Goal: Information Seeking & Learning: Check status

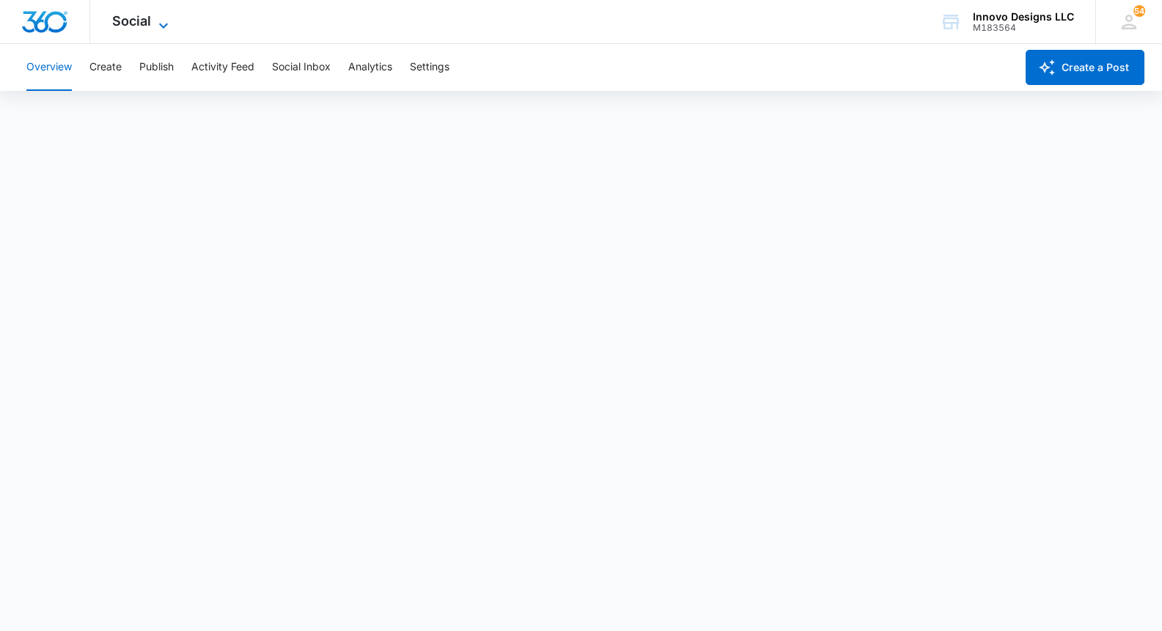
click at [117, 17] on span "Social" at bounding box center [131, 20] width 39 height 15
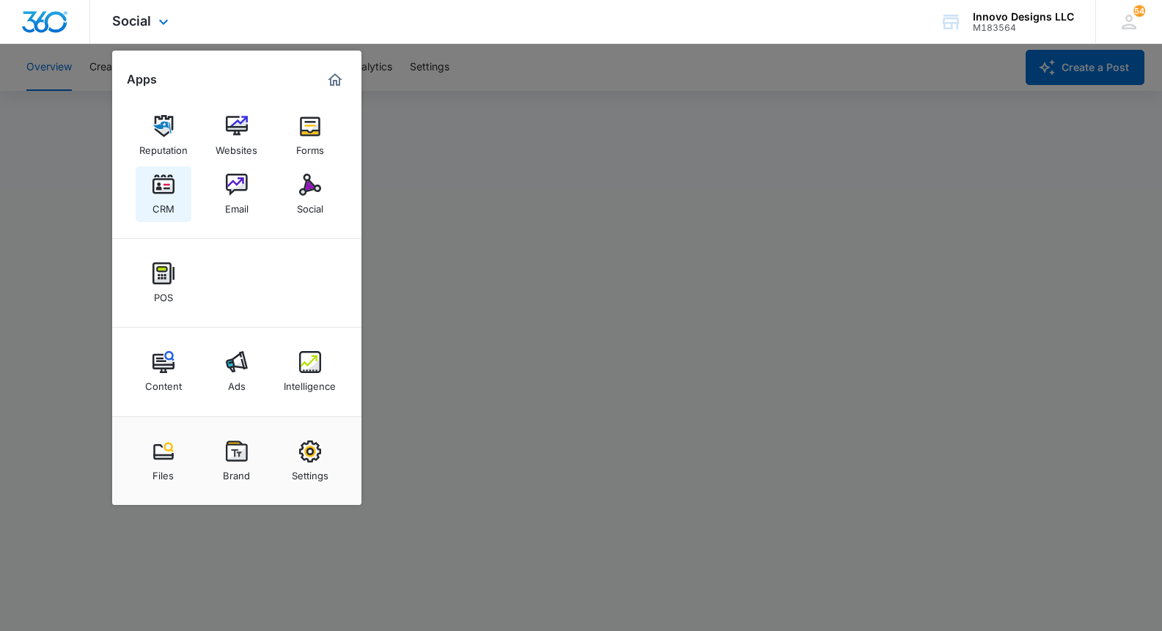
click at [185, 199] on link "CRM" at bounding box center [164, 194] width 56 height 56
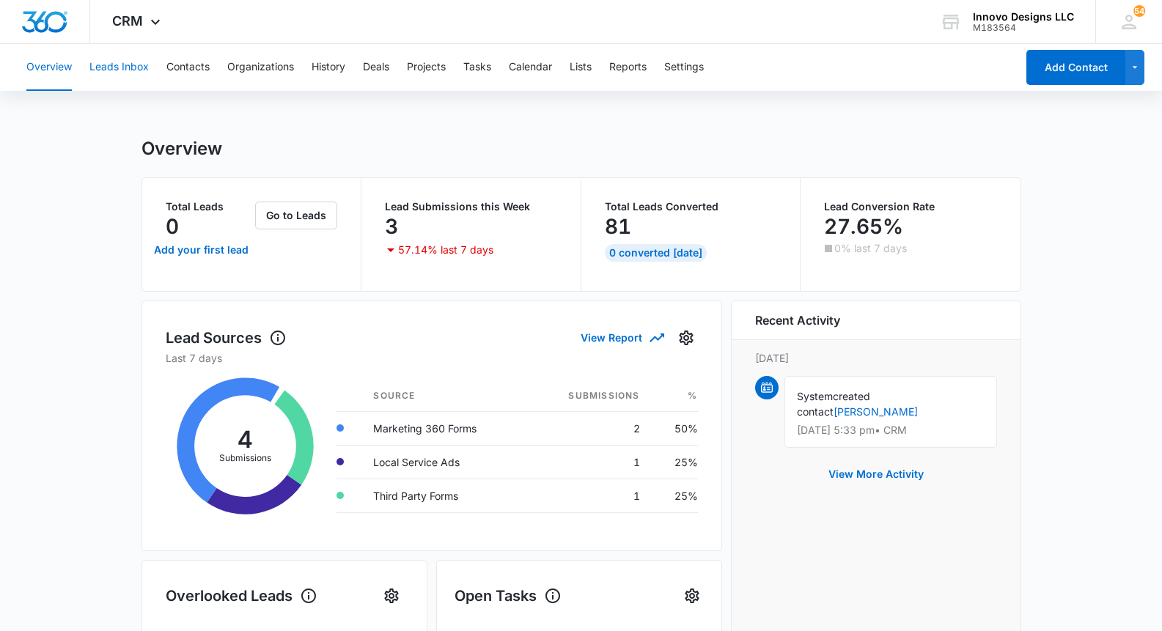
click at [109, 51] on button "Leads Inbox" at bounding box center [118, 67] width 59 height 47
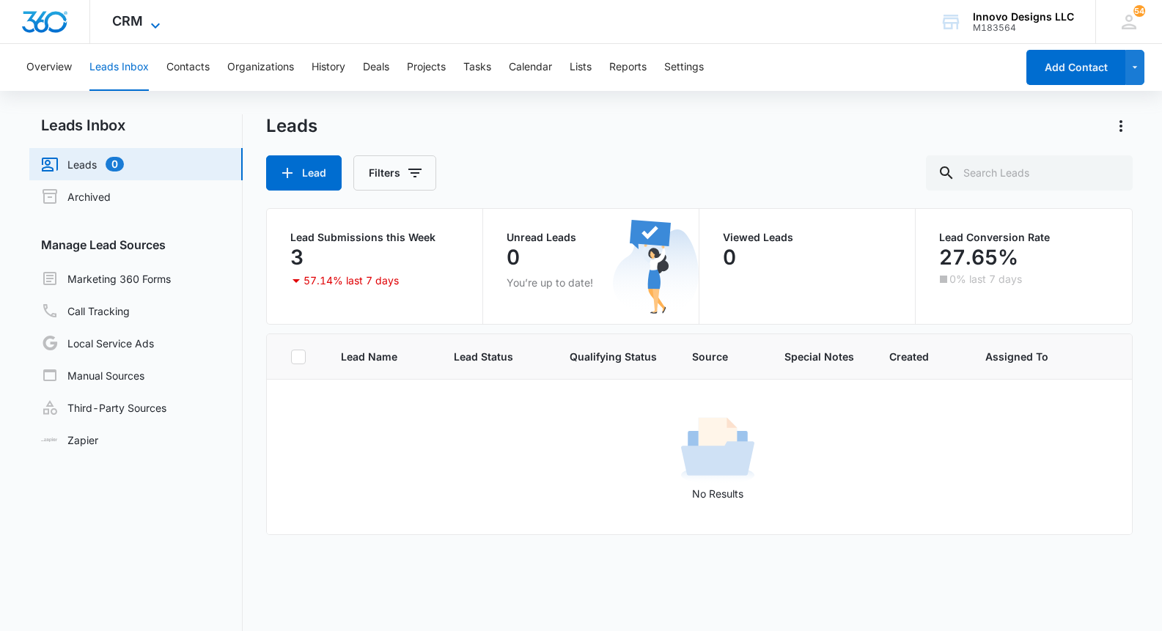
click at [137, 26] on span "CRM" at bounding box center [127, 20] width 31 height 15
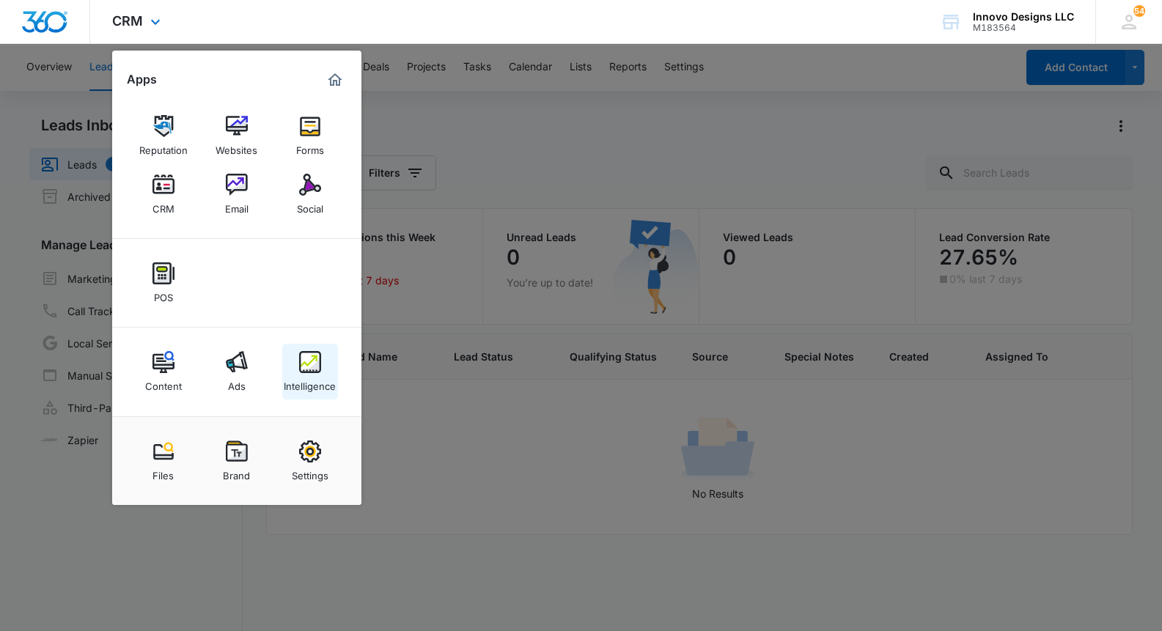
click at [328, 374] on div "Intelligence" at bounding box center [310, 382] width 52 height 19
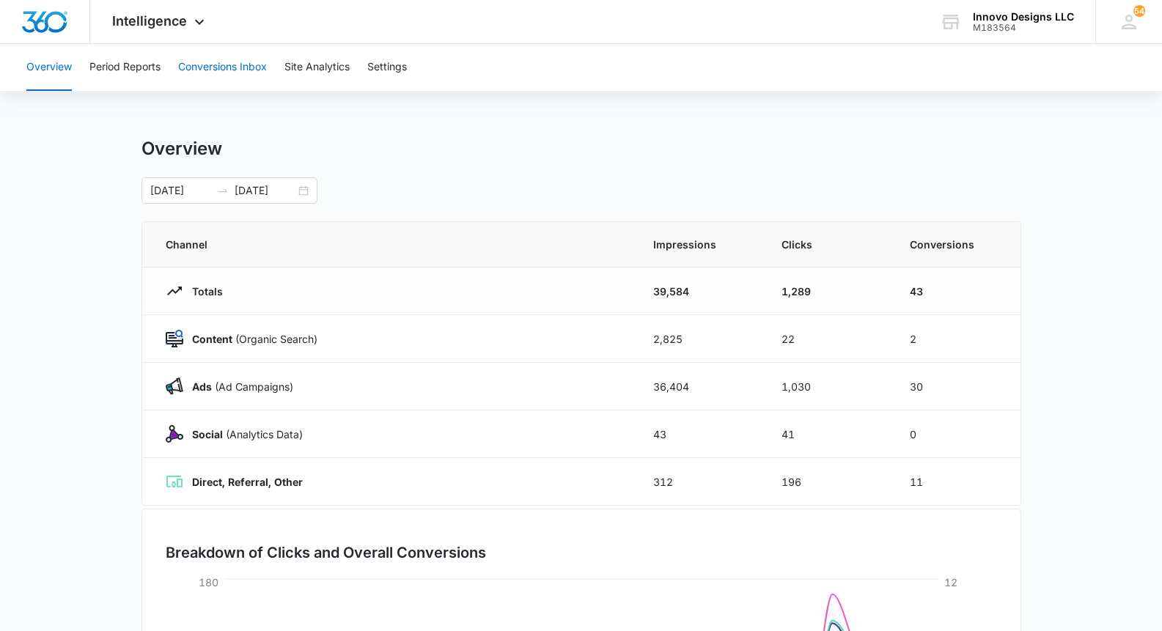
click at [223, 75] on button "Conversions Inbox" at bounding box center [222, 67] width 89 height 47
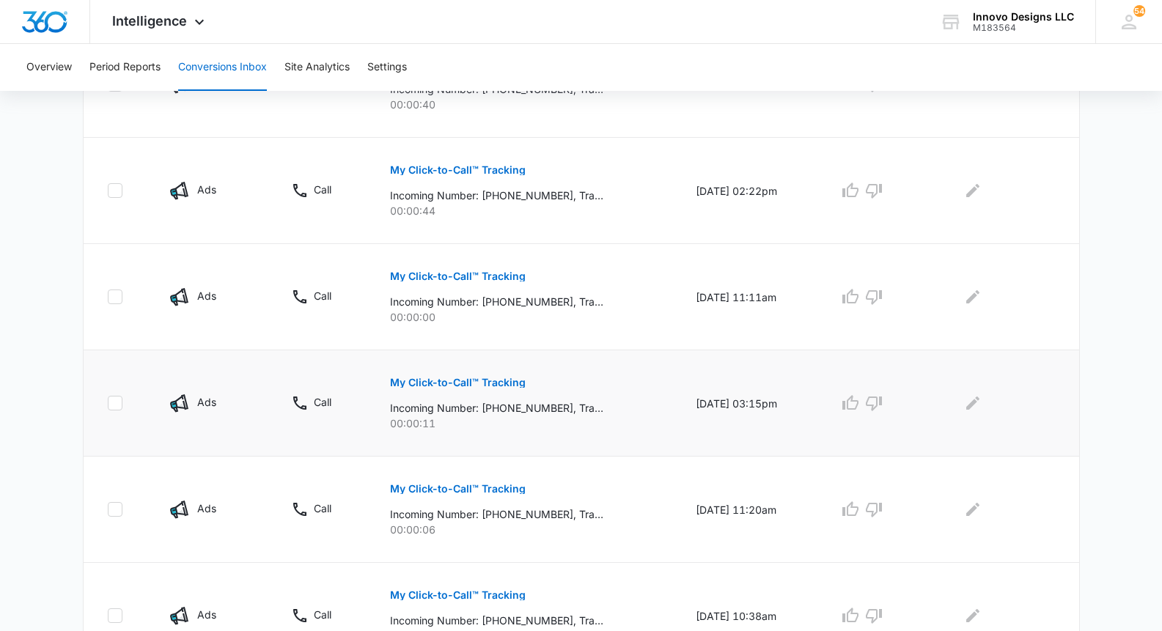
scroll to position [914, 0]
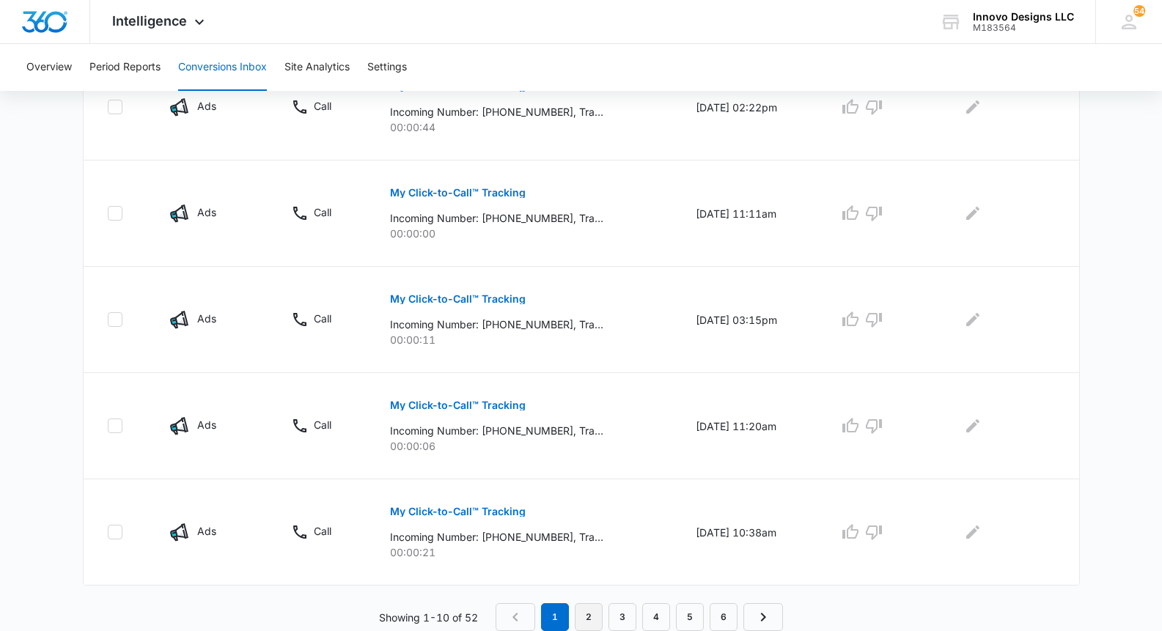
click at [590, 608] on link "2" at bounding box center [589, 618] width 28 height 28
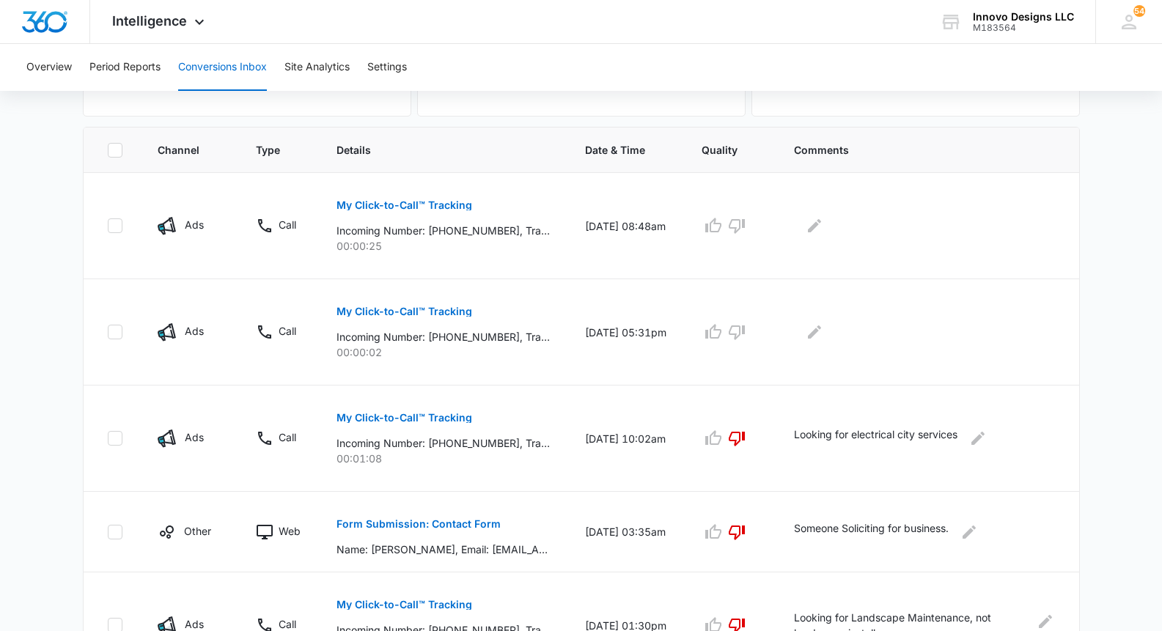
scroll to position [0, 0]
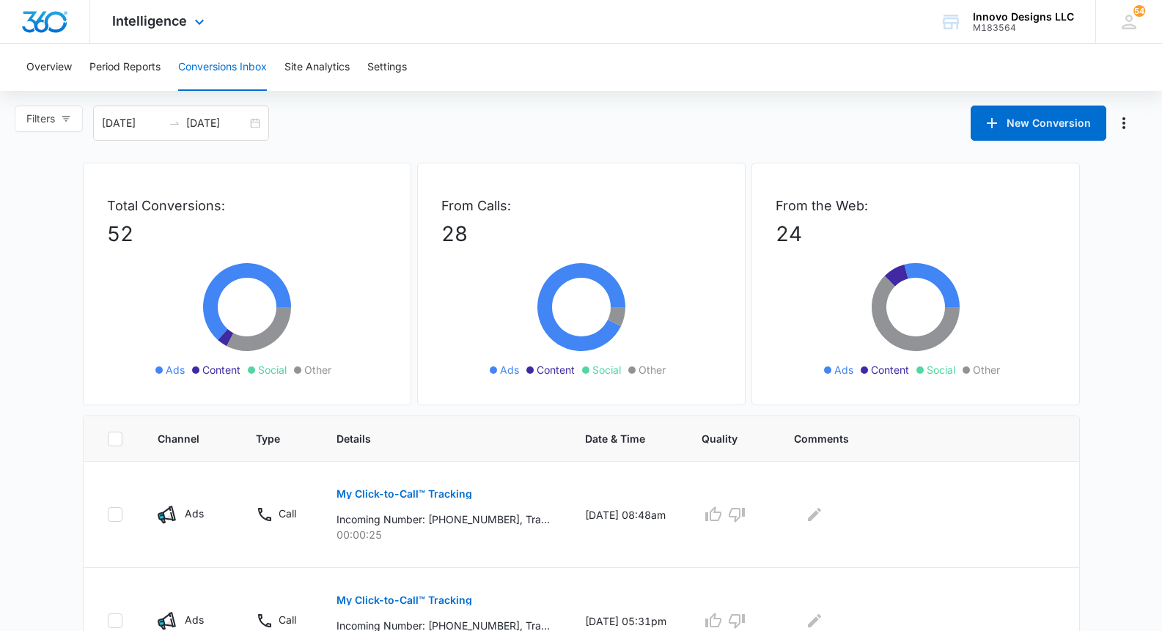
click at [141, 10] on div "Intelligence Apps Reputation Websites Forms CRM Email Social POS Content Ads In…" at bounding box center [160, 21] width 140 height 43
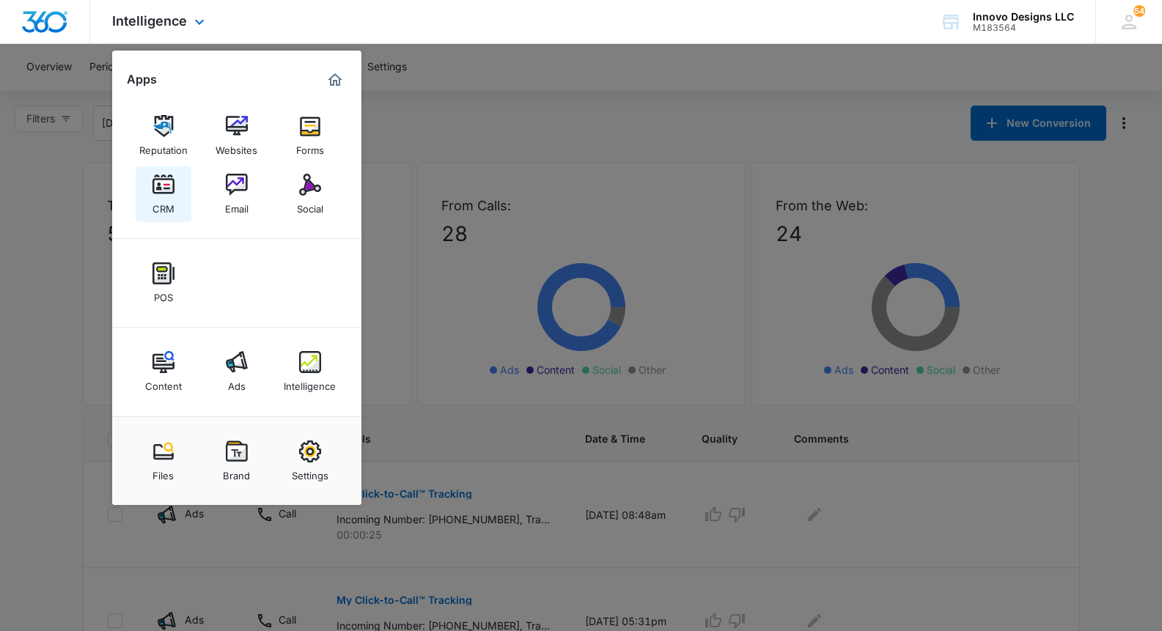
click at [163, 191] on img at bounding box center [164, 185] width 22 height 22
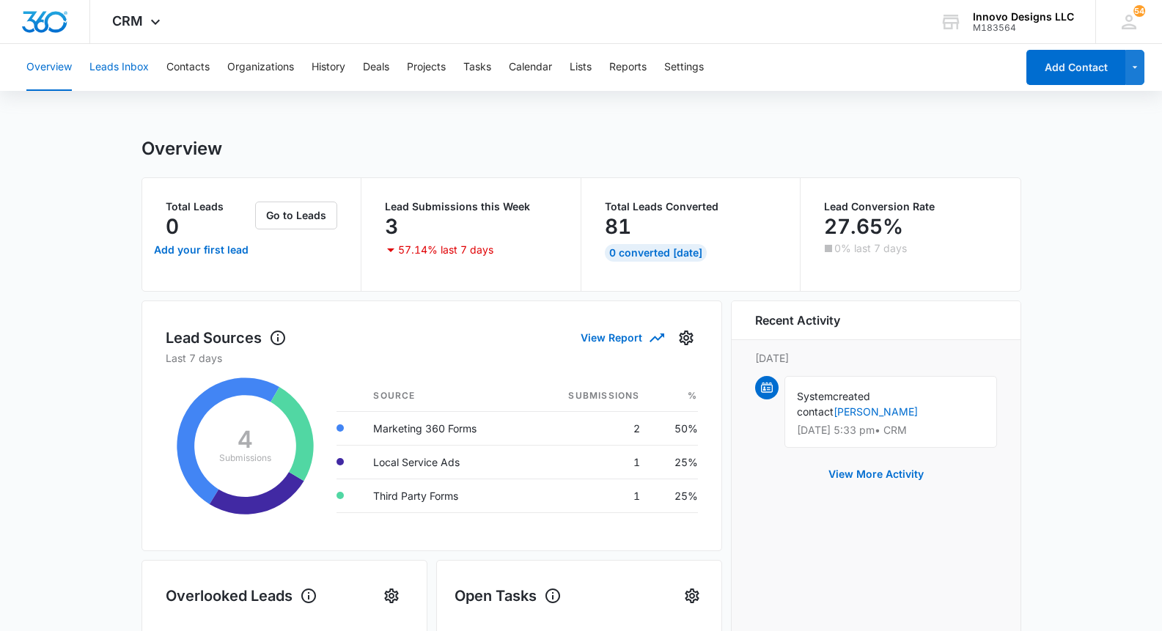
click at [131, 70] on button "Leads Inbox" at bounding box center [118, 67] width 59 height 47
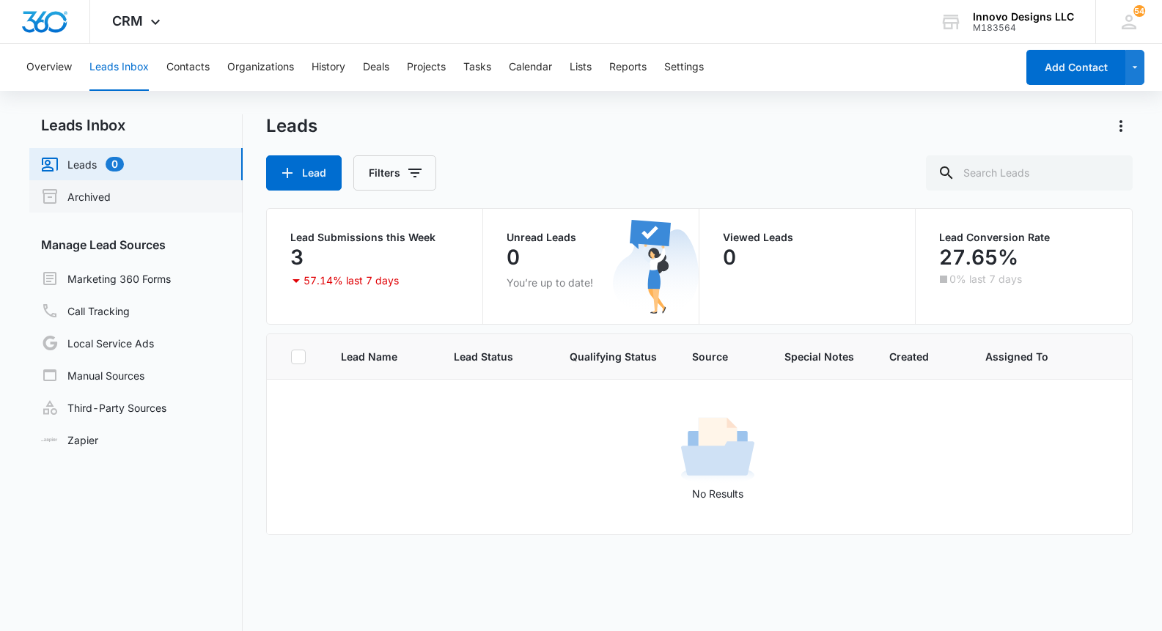
click at [111, 195] on link "Archived" at bounding box center [76, 197] width 70 height 18
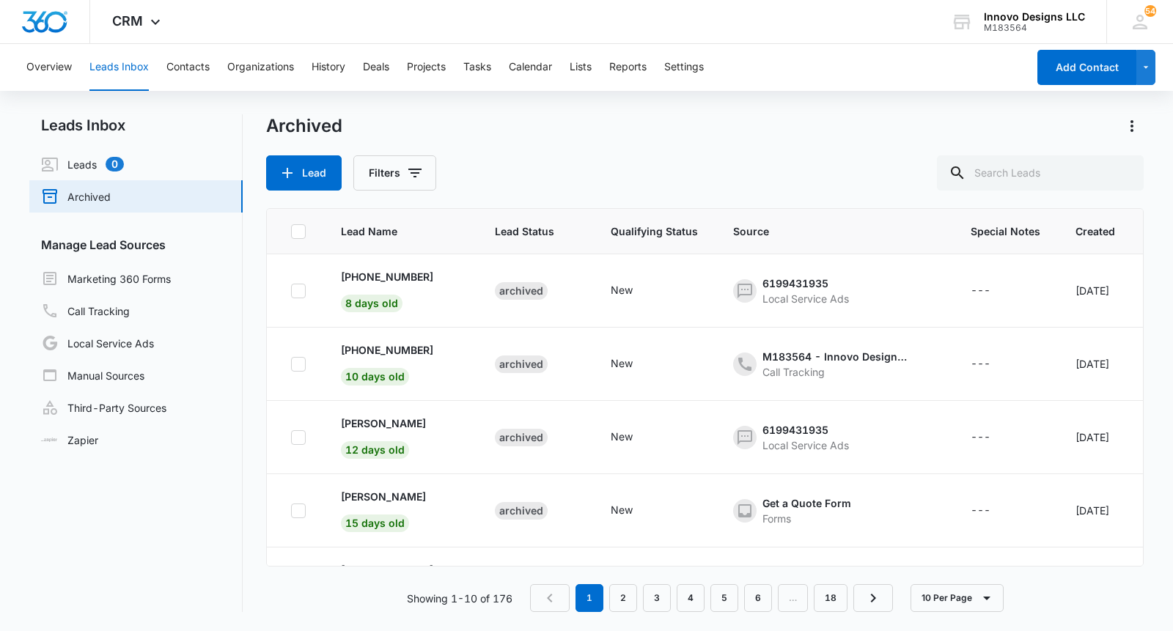
click at [127, 124] on h2 "Leads Inbox" at bounding box center [135, 125] width 213 height 22
click at [113, 173] on link "Leads 0" at bounding box center [82, 164] width 83 height 18
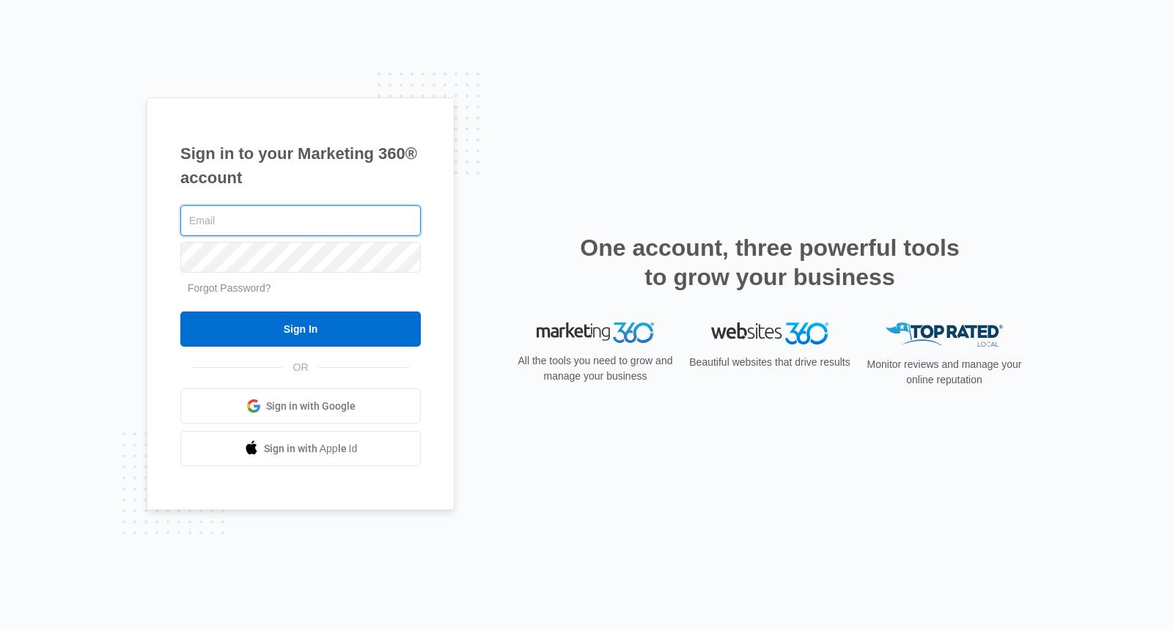
type input "[EMAIL_ADDRESS][DOMAIN_NAME]"
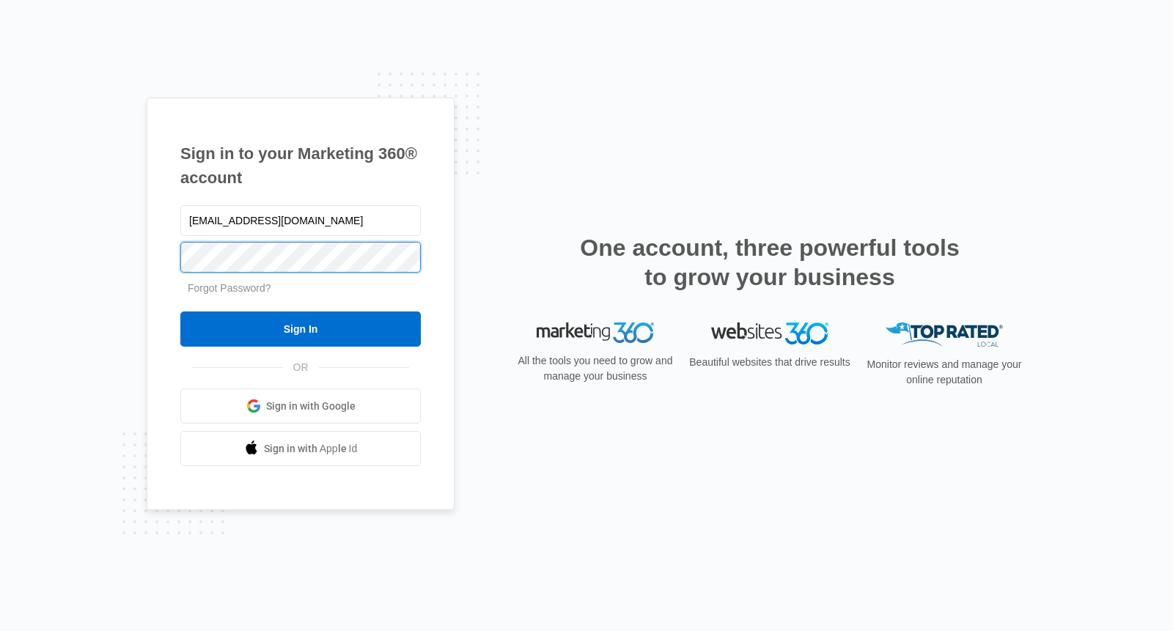
click at [301, 329] on input "Sign In" at bounding box center [300, 329] width 241 height 35
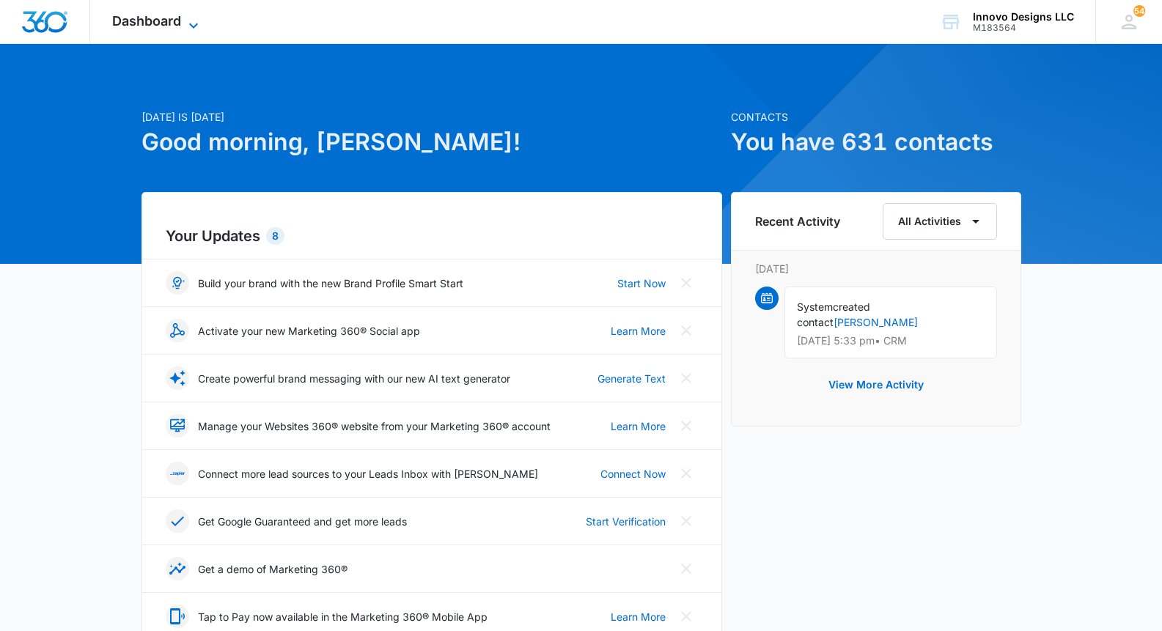
click at [136, 28] on span "Dashboard" at bounding box center [146, 20] width 69 height 15
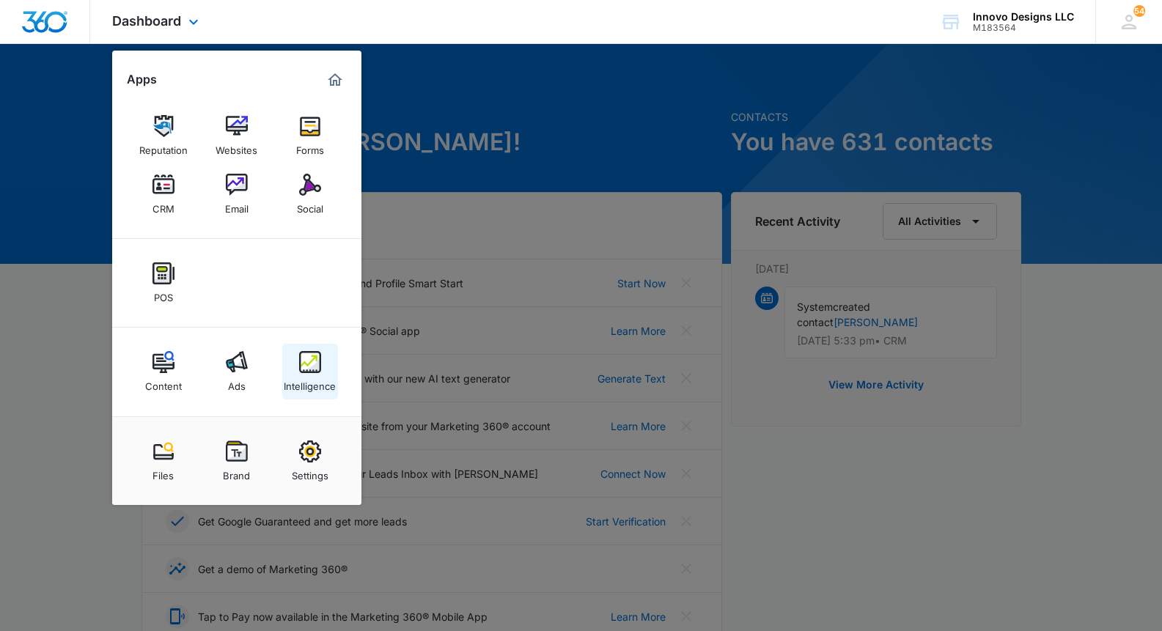
click at [329, 382] on div "Intelligence" at bounding box center [310, 382] width 52 height 19
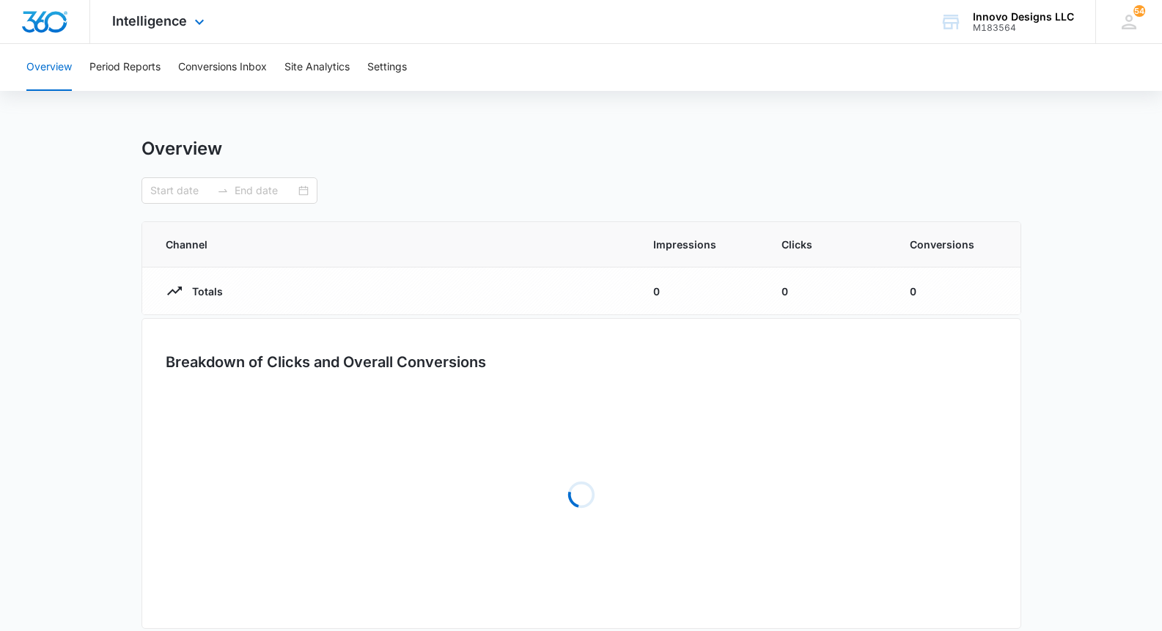
type input "09/12/2025"
type input "10/12/2025"
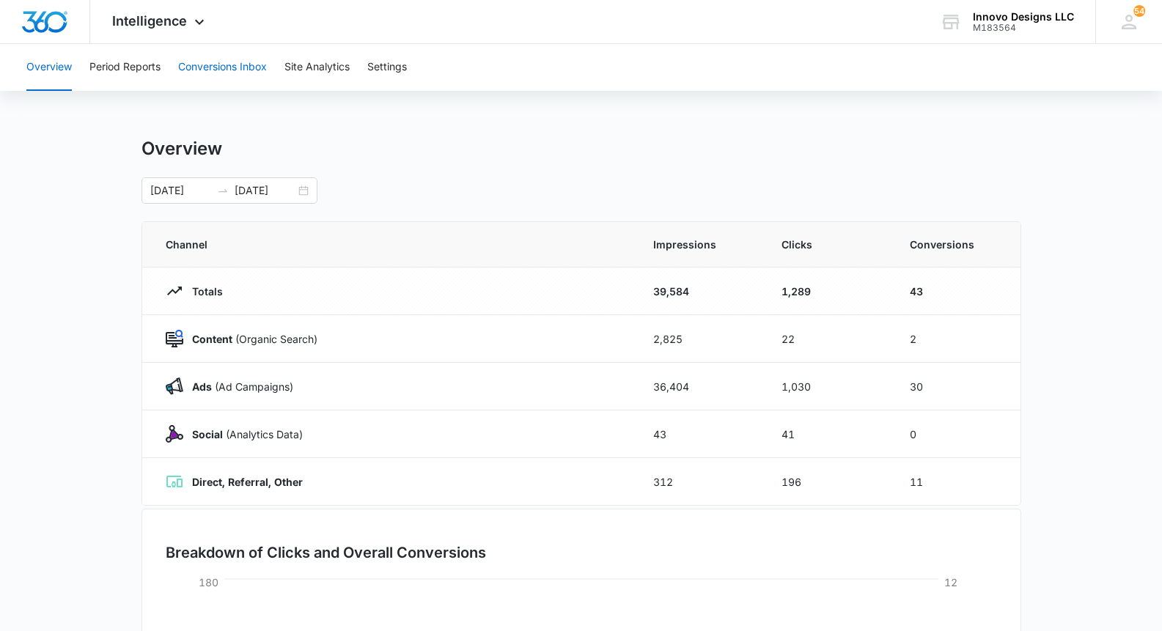
click at [230, 53] on button "Conversions Inbox" at bounding box center [222, 67] width 89 height 47
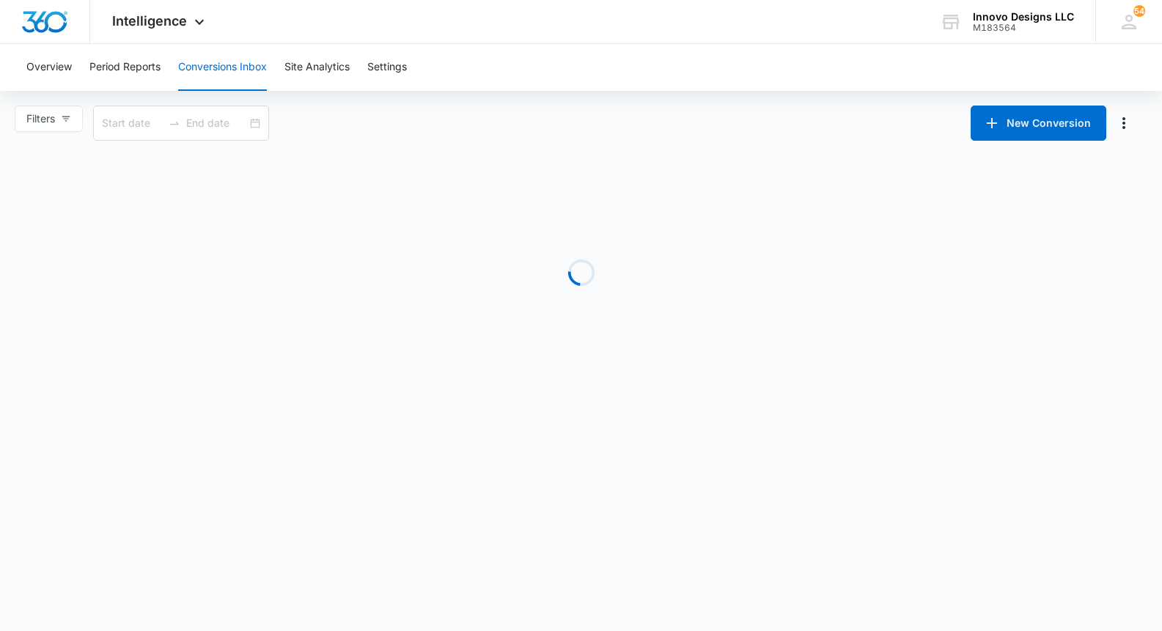
type input "09/13/2025"
type input "10/13/2025"
